Goal: Find specific page/section: Find specific page/section

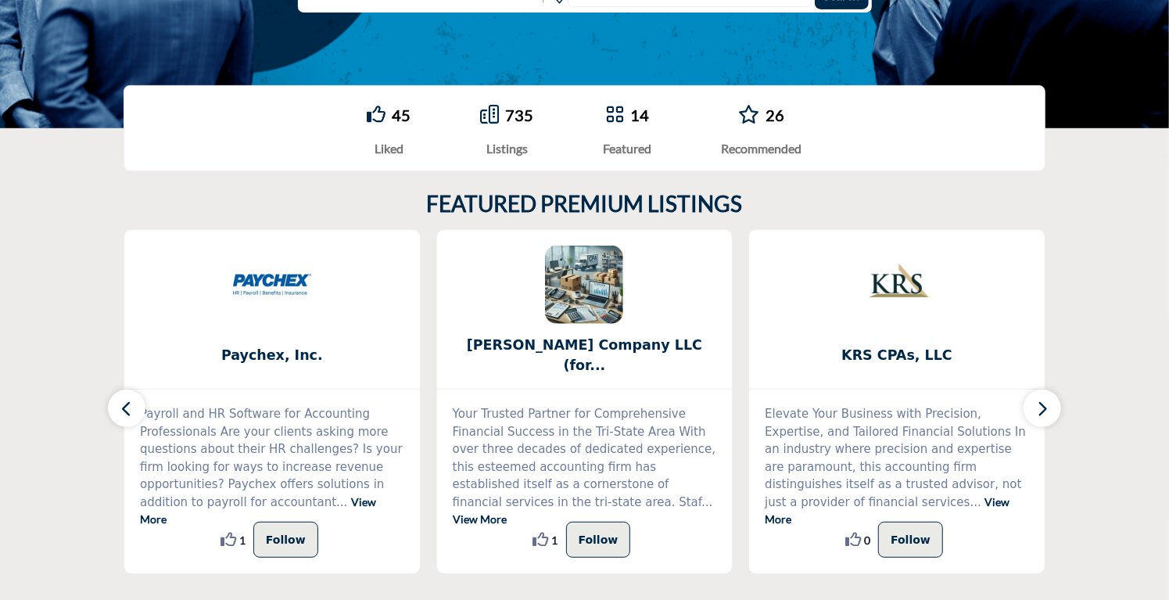
scroll to position [313, 0]
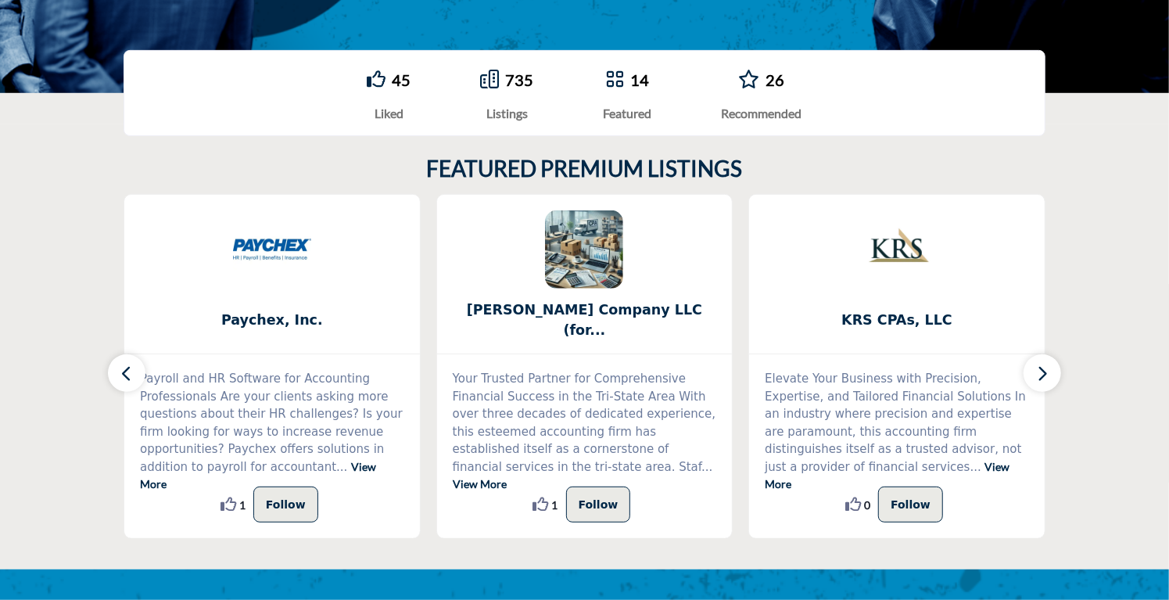
click at [1039, 374] on icon "button" at bounding box center [1042, 374] width 13 height 20
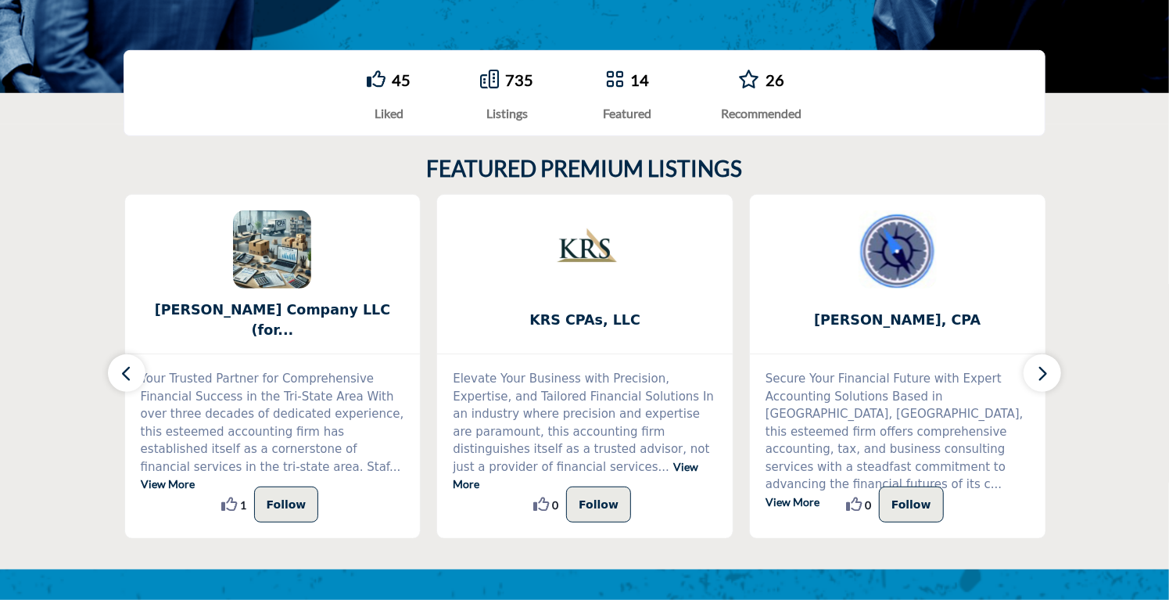
click at [1039, 374] on icon "button" at bounding box center [1042, 374] width 13 height 20
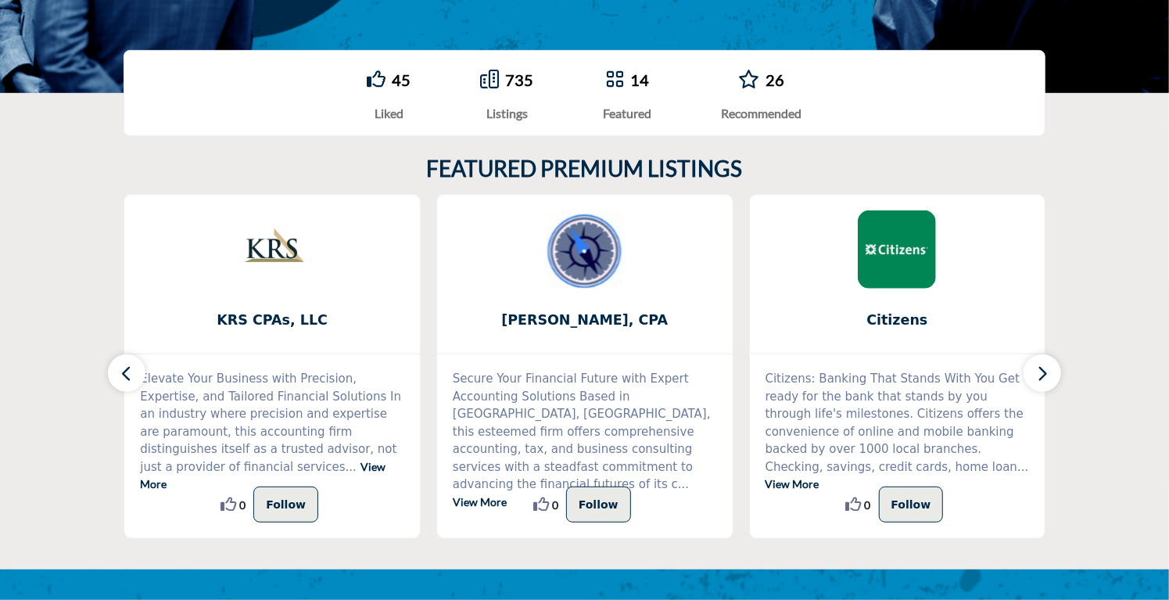
click at [1039, 374] on icon "button" at bounding box center [1042, 374] width 13 height 20
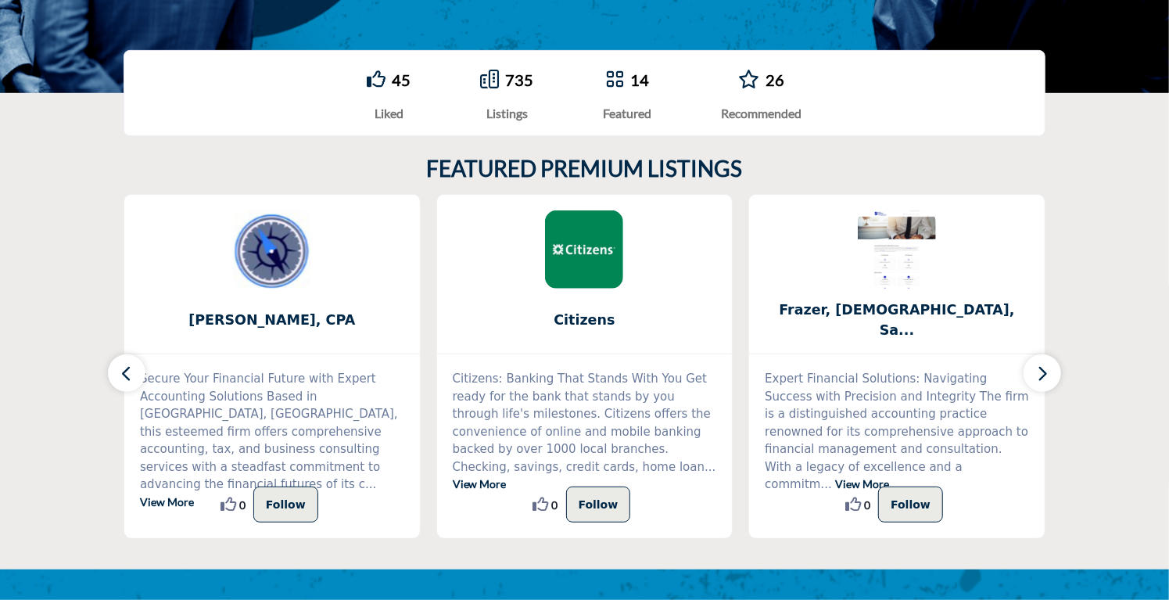
click at [1039, 374] on icon "button" at bounding box center [1042, 374] width 13 height 20
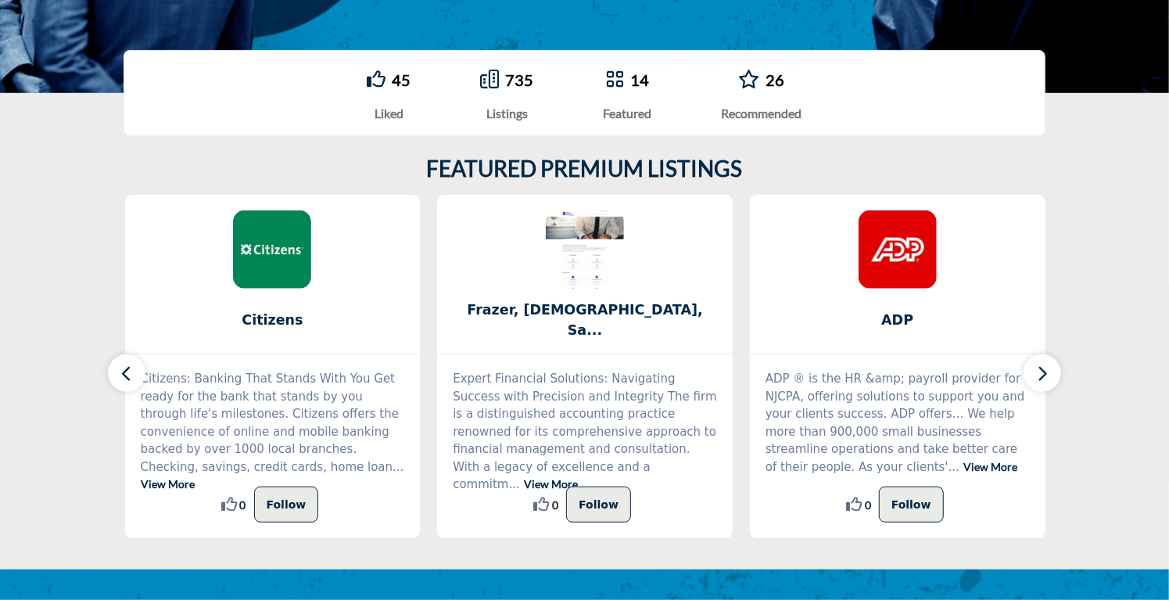
click at [1039, 374] on icon "button" at bounding box center [1042, 374] width 13 height 20
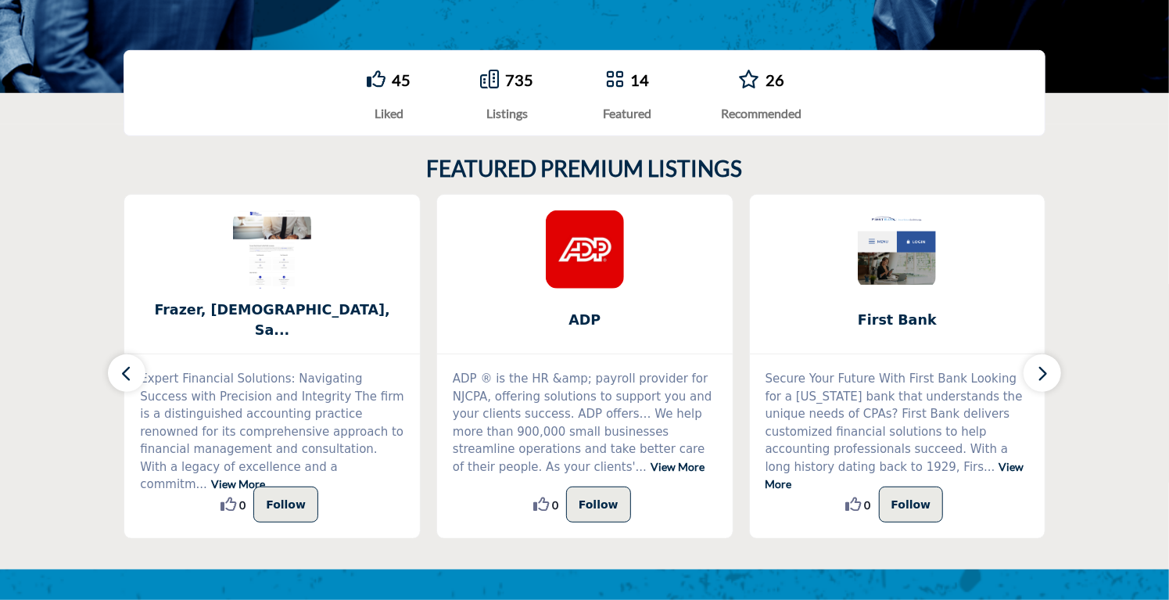
click at [1039, 374] on icon "button" at bounding box center [1042, 374] width 13 height 20
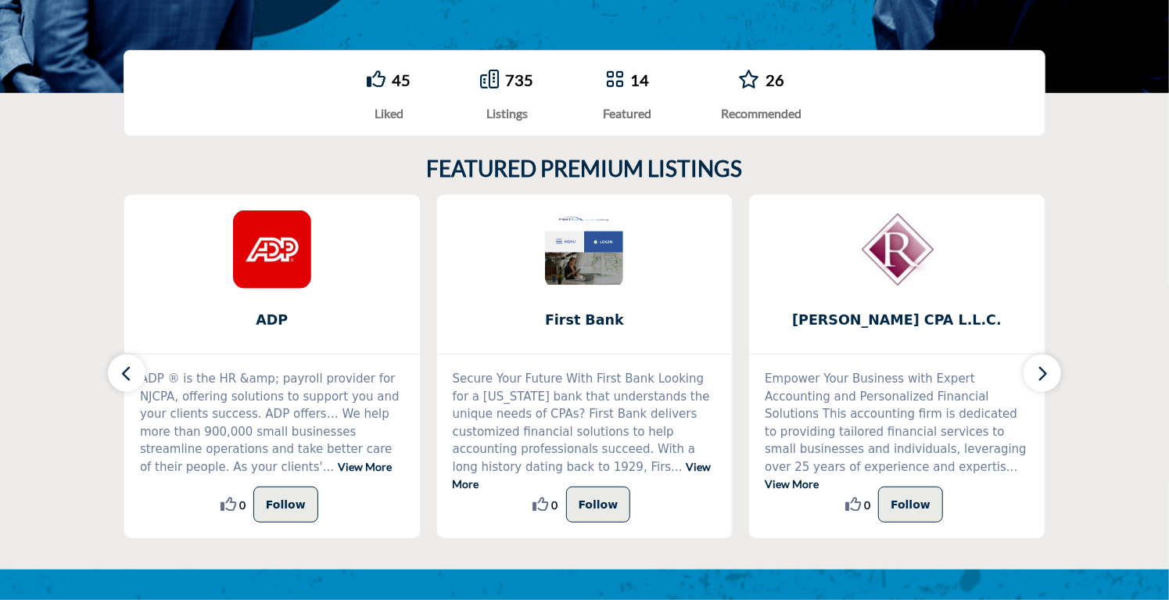
click at [1039, 374] on icon "button" at bounding box center [1042, 374] width 13 height 20
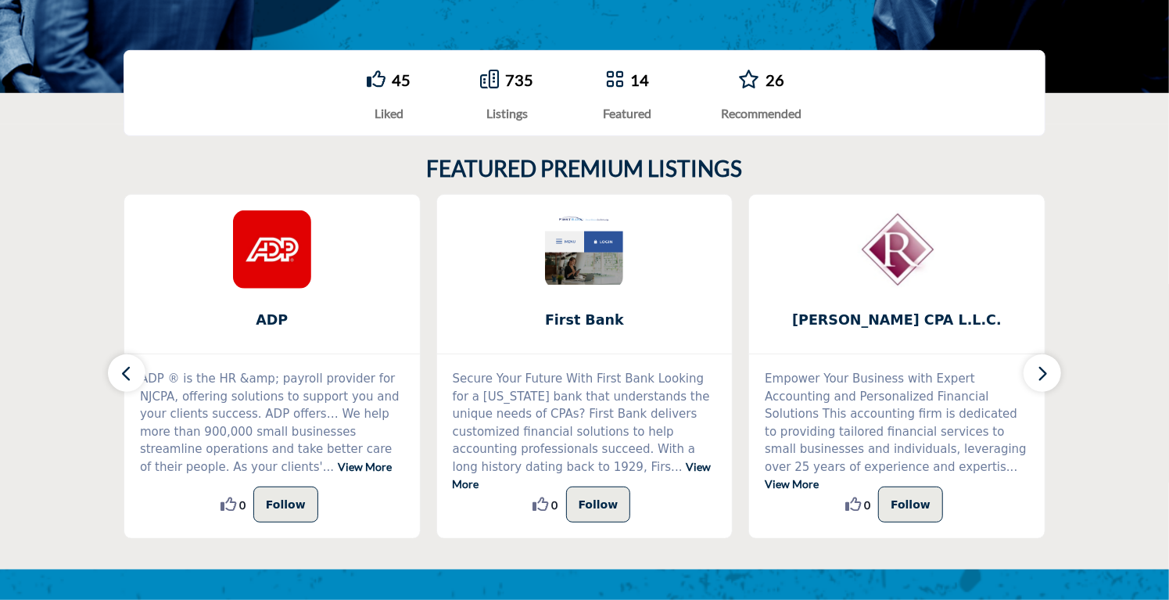
click at [776, 77] on link "26" at bounding box center [774, 79] width 19 height 19
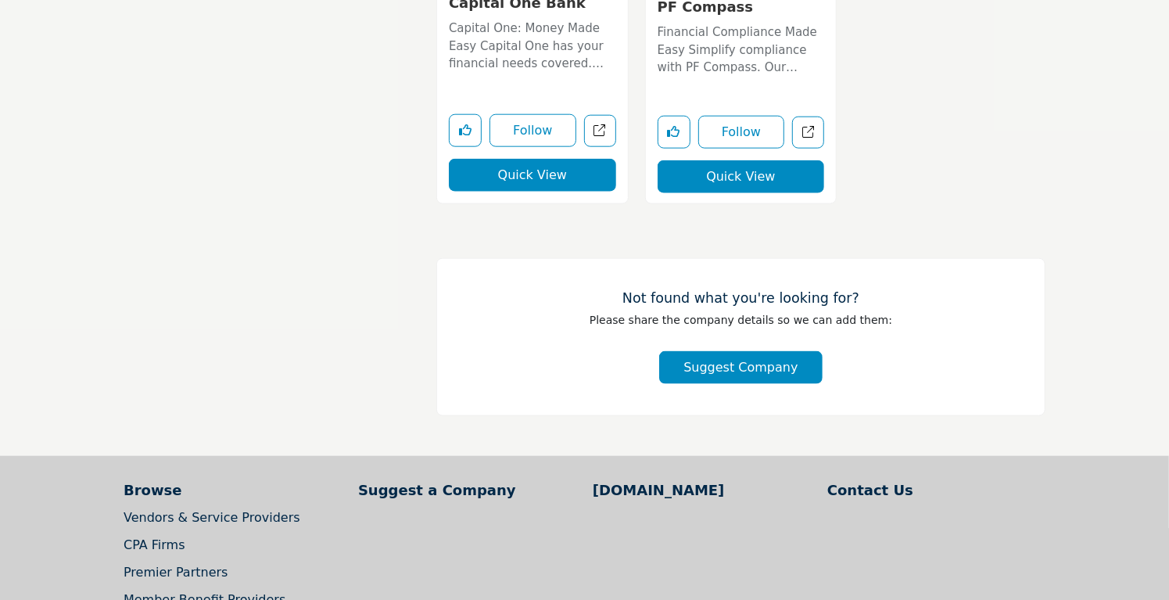
scroll to position [4848, 0]
